Goal: Information Seeking & Learning: Learn about a topic

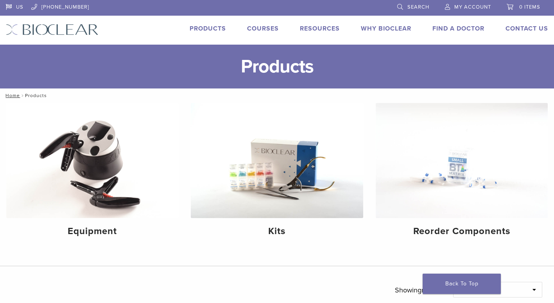
click at [217, 27] on link "Products" at bounding box center [208, 29] width 36 height 8
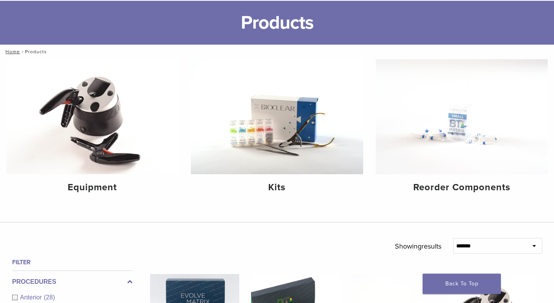
scroll to position [39, 0]
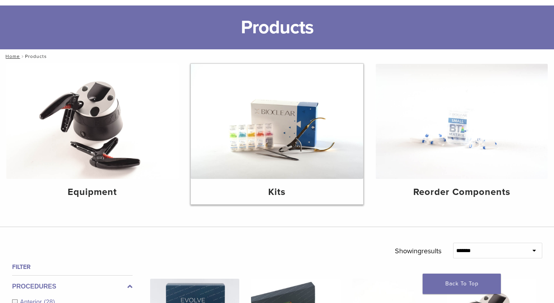
click at [289, 132] on img at bounding box center [277, 121] width 172 height 115
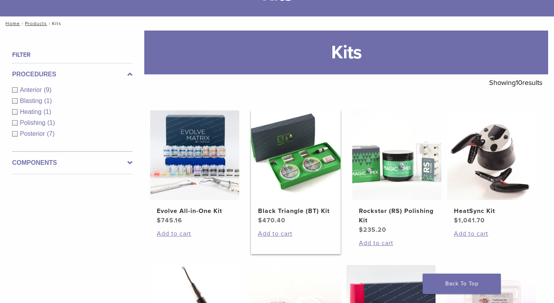
scroll to position [78, 0]
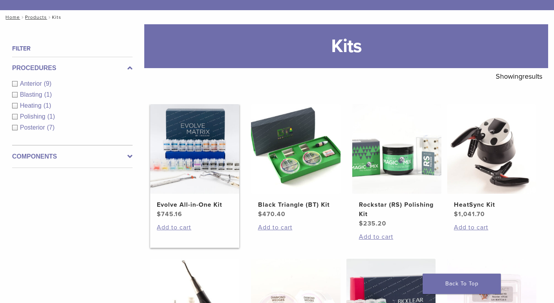
click at [202, 156] on img at bounding box center [194, 148] width 89 height 89
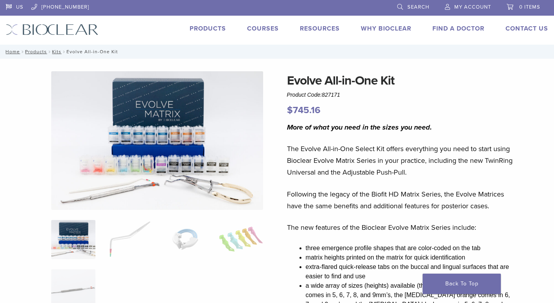
click at [210, 27] on link "Products" at bounding box center [208, 29] width 36 height 8
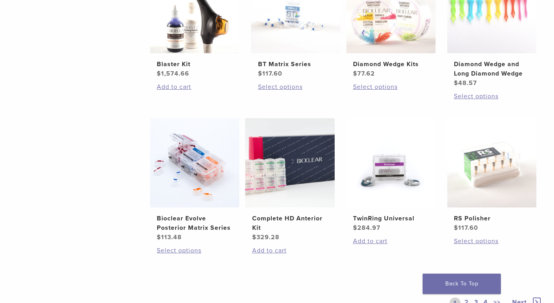
scroll to position [508, 0]
click at [288, 215] on h2 "Complete HD Anterior Kit" at bounding box center [290, 222] width 76 height 19
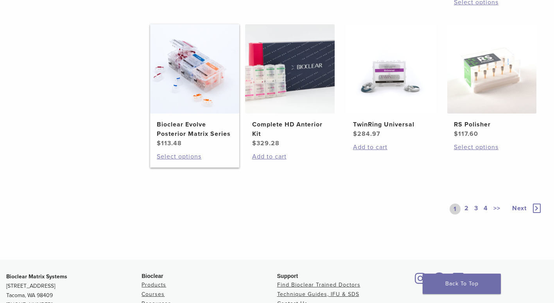
scroll to position [626, 0]
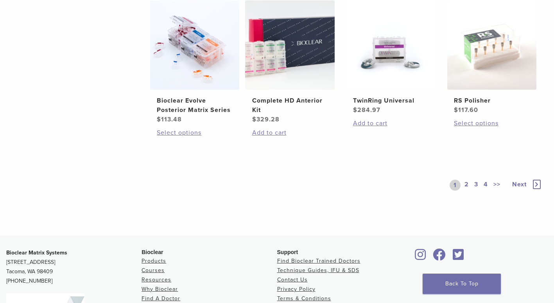
click at [466, 183] on link "2" at bounding box center [466, 184] width 7 height 11
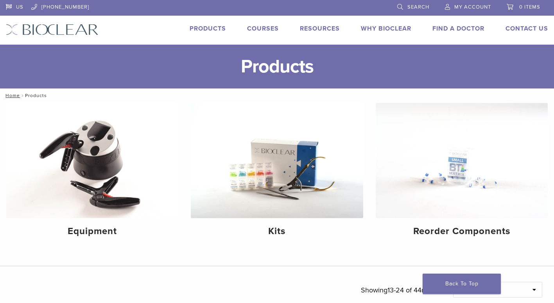
scroll to position [626, 0]
